Goal: Transaction & Acquisition: Purchase product/service

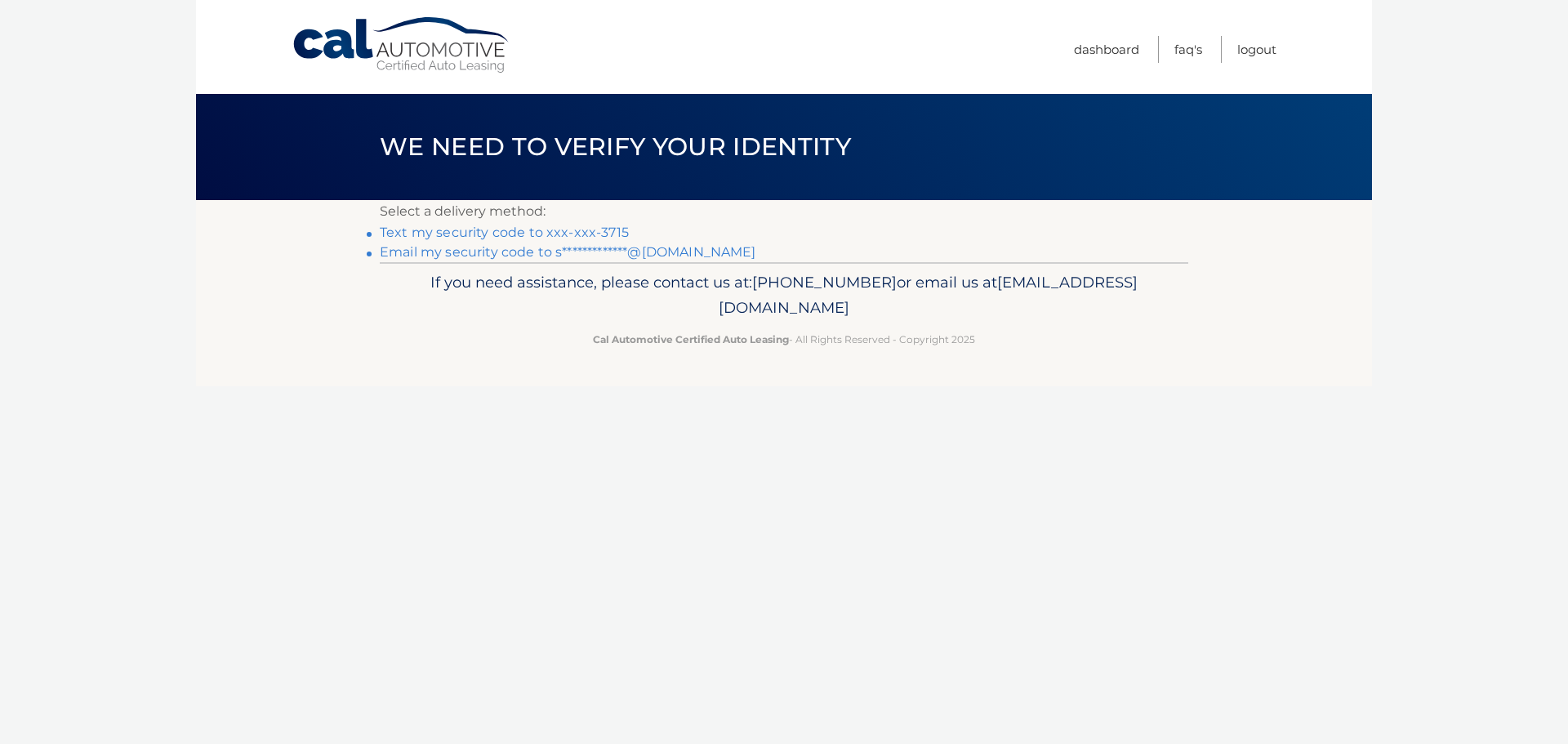
click at [450, 228] on link "Text my security code to xxx-xxx-3715" at bounding box center [504, 232] width 249 height 15
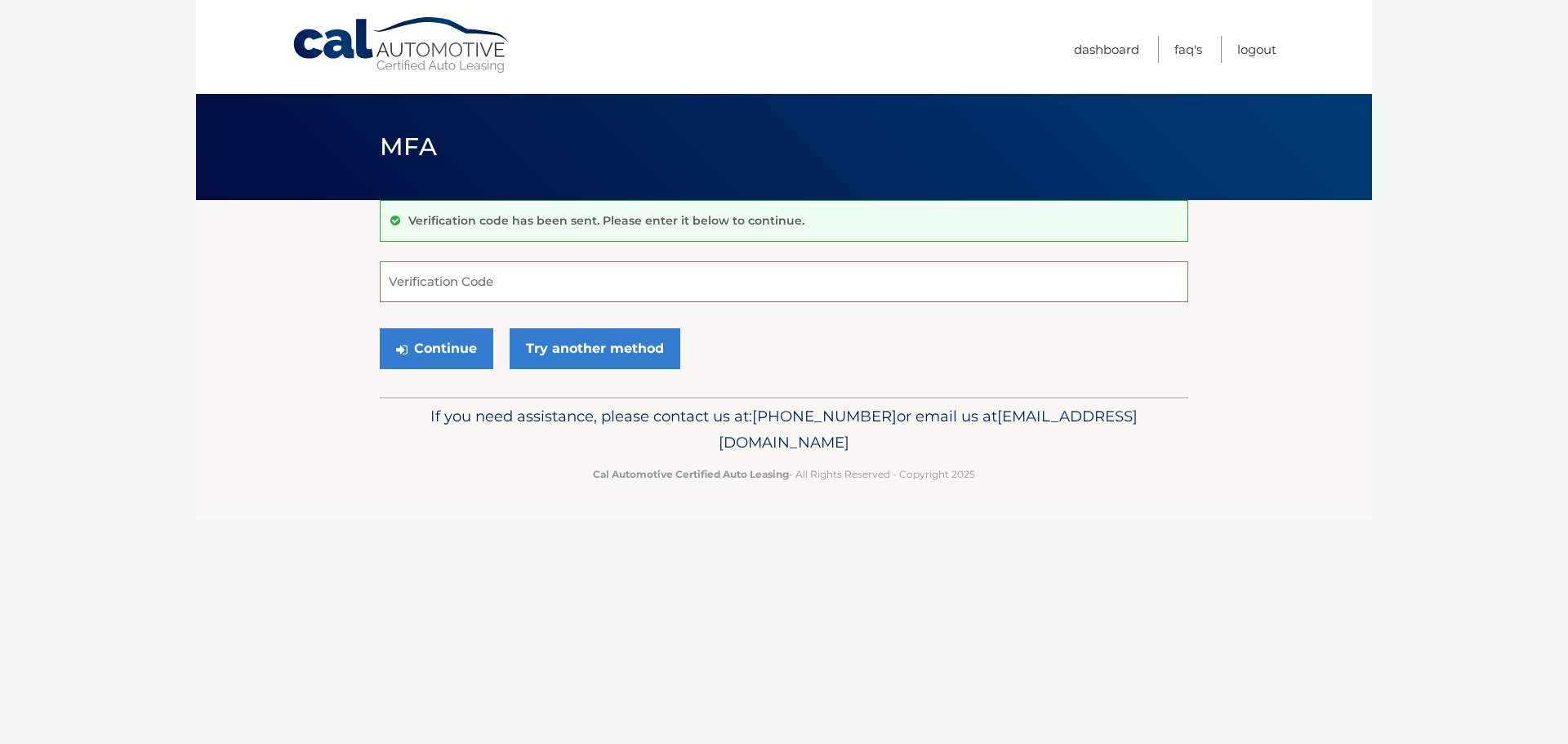
click at [417, 294] on input "Verification Code" at bounding box center [784, 282] width 809 height 40
type input "989878"
click at [440, 342] on button "Continue" at bounding box center [437, 348] width 114 height 40
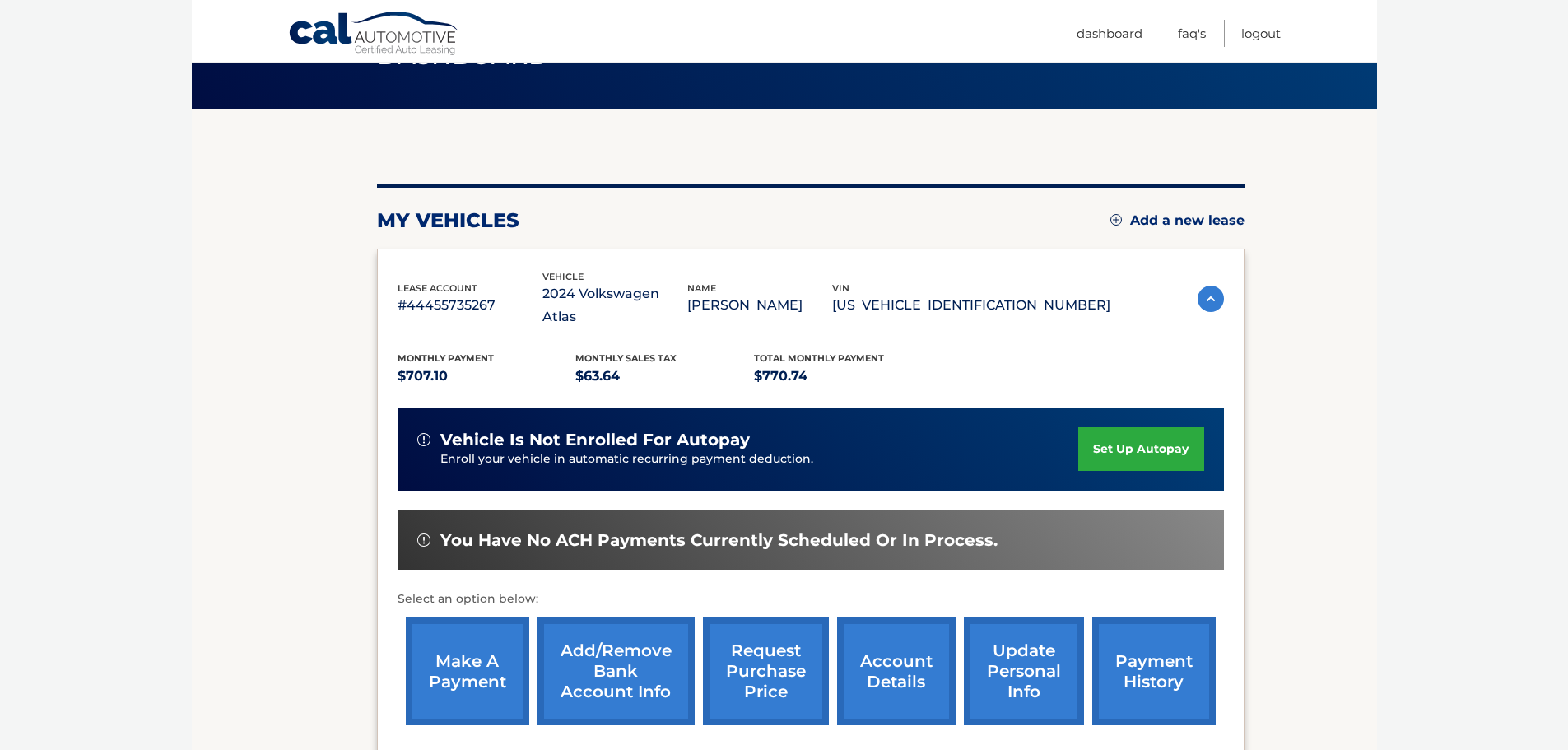
scroll to position [247, 0]
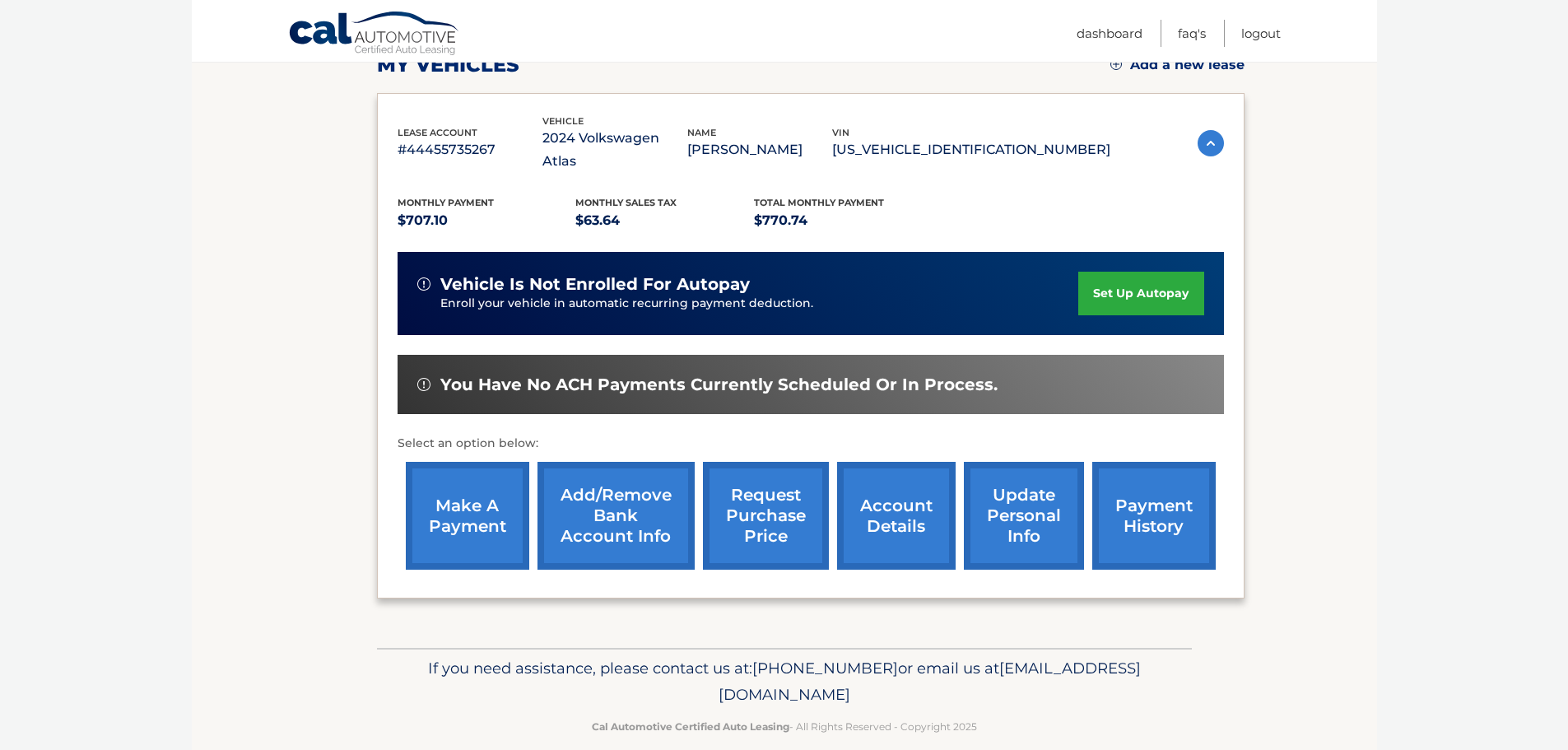
click at [448, 489] on link "make a payment" at bounding box center [467, 515] width 123 height 108
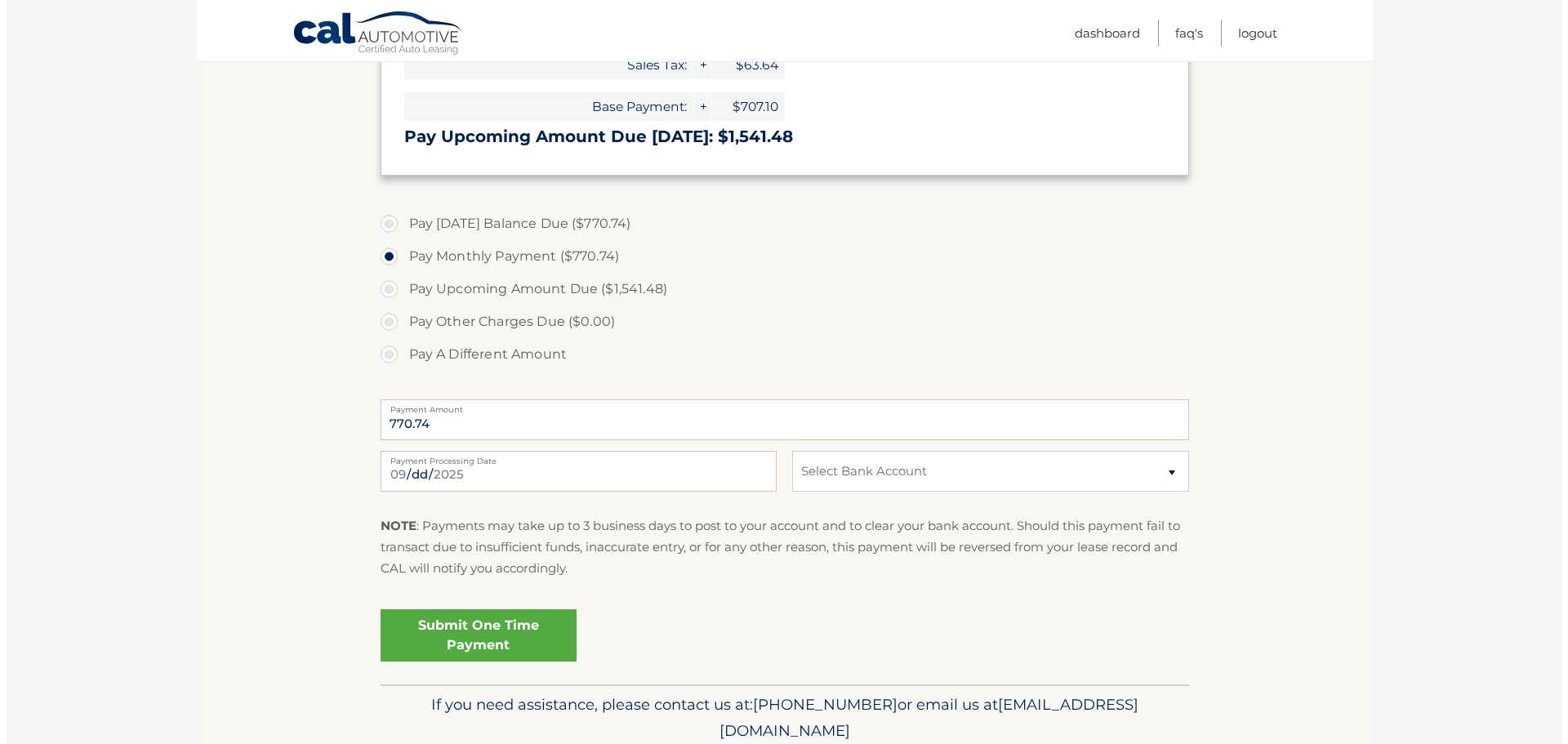
scroll to position [475, 0]
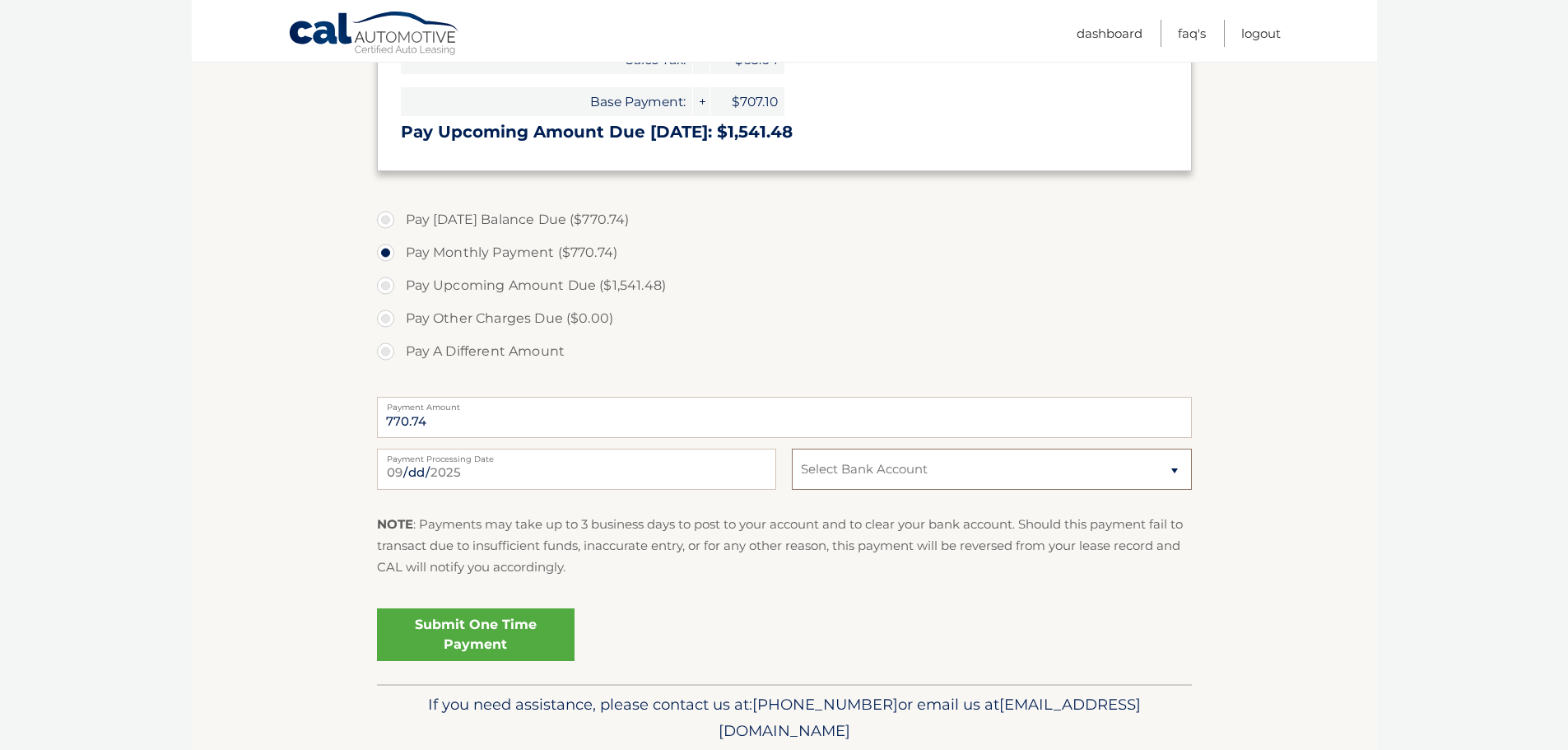
click at [1177, 464] on select "Select Bank Account Checking PNCBANK, NATIONAL ASSOCIATION *****1819 Checking P…" at bounding box center [992, 469] width 400 height 41
select select "MDQzY2JjYzUtNzRjMS00OGJlLWFhNmYtMTBiZjMwM2YyMGM5"
click at [792, 448] on select "Select Bank Account Checking PNCBANK, NATIONAL ASSOCIATION *****1819 Checking P…" at bounding box center [992, 469] width 400 height 41
click at [478, 633] on link "Submit One Time Payment" at bounding box center [476, 635] width 198 height 52
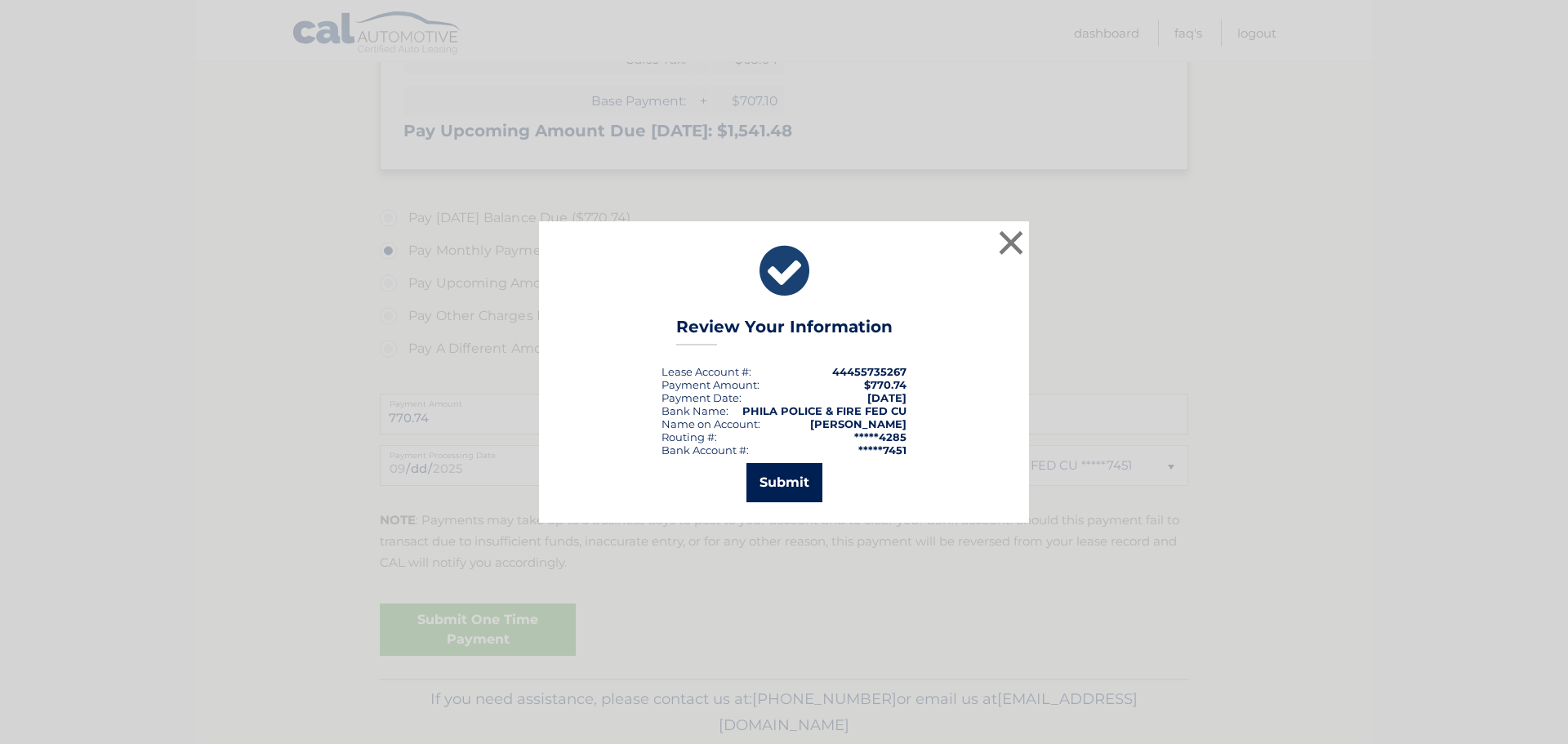
click at [781, 477] on button "Submit" at bounding box center [784, 482] width 76 height 39
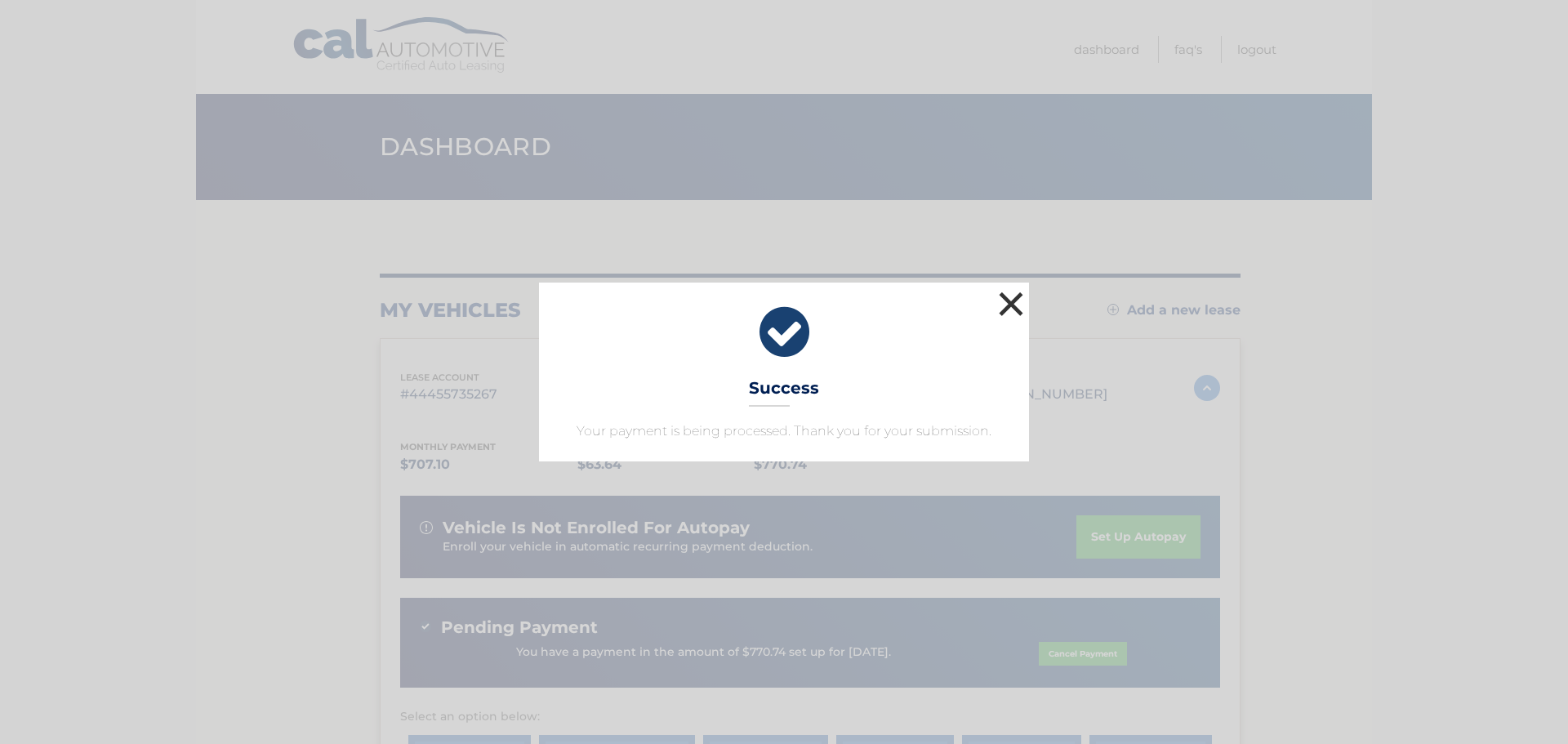
click at [1009, 303] on button "×" at bounding box center [1011, 304] width 33 height 33
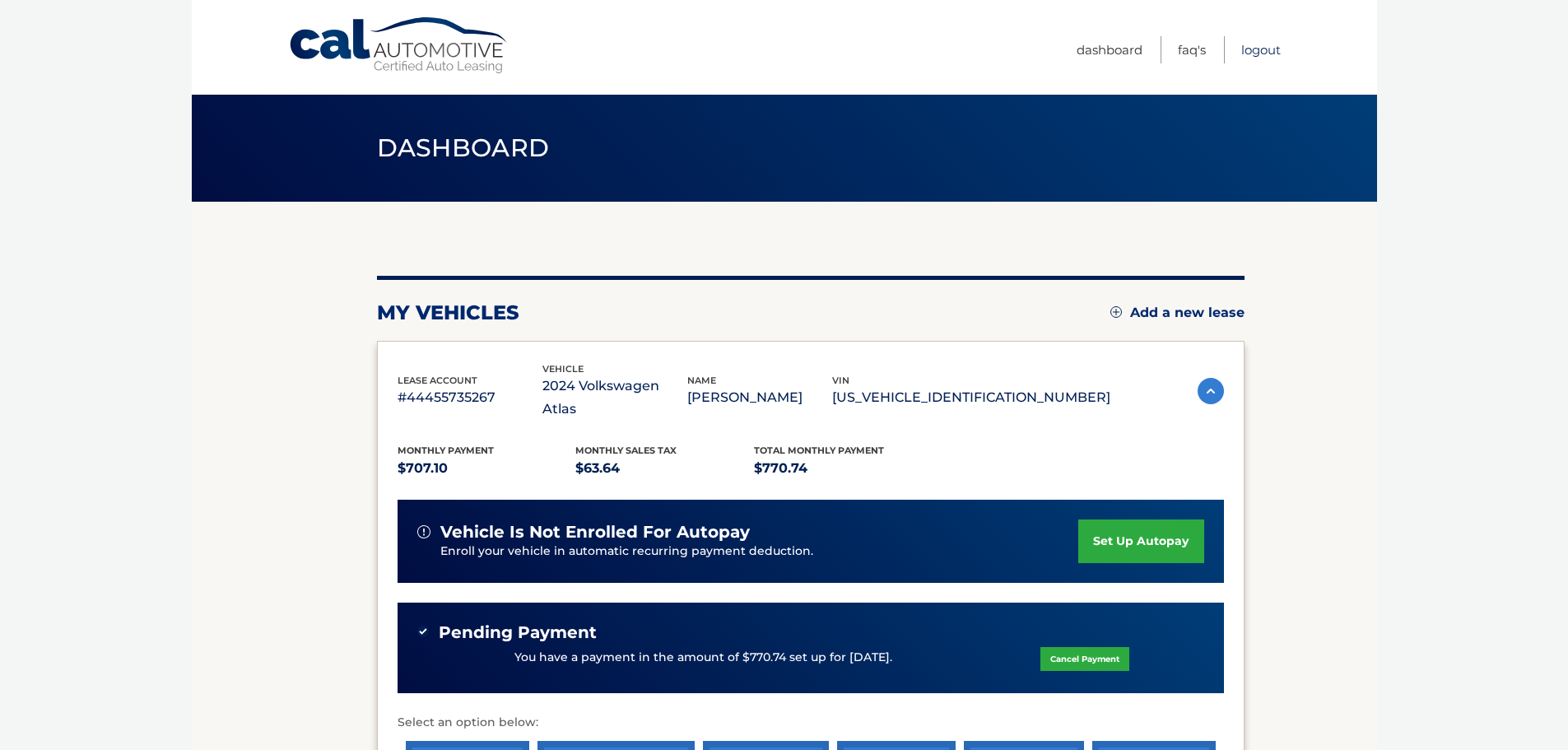
click at [1253, 45] on link "Logout" at bounding box center [1261, 49] width 40 height 27
